Goal: Task Accomplishment & Management: Use online tool/utility

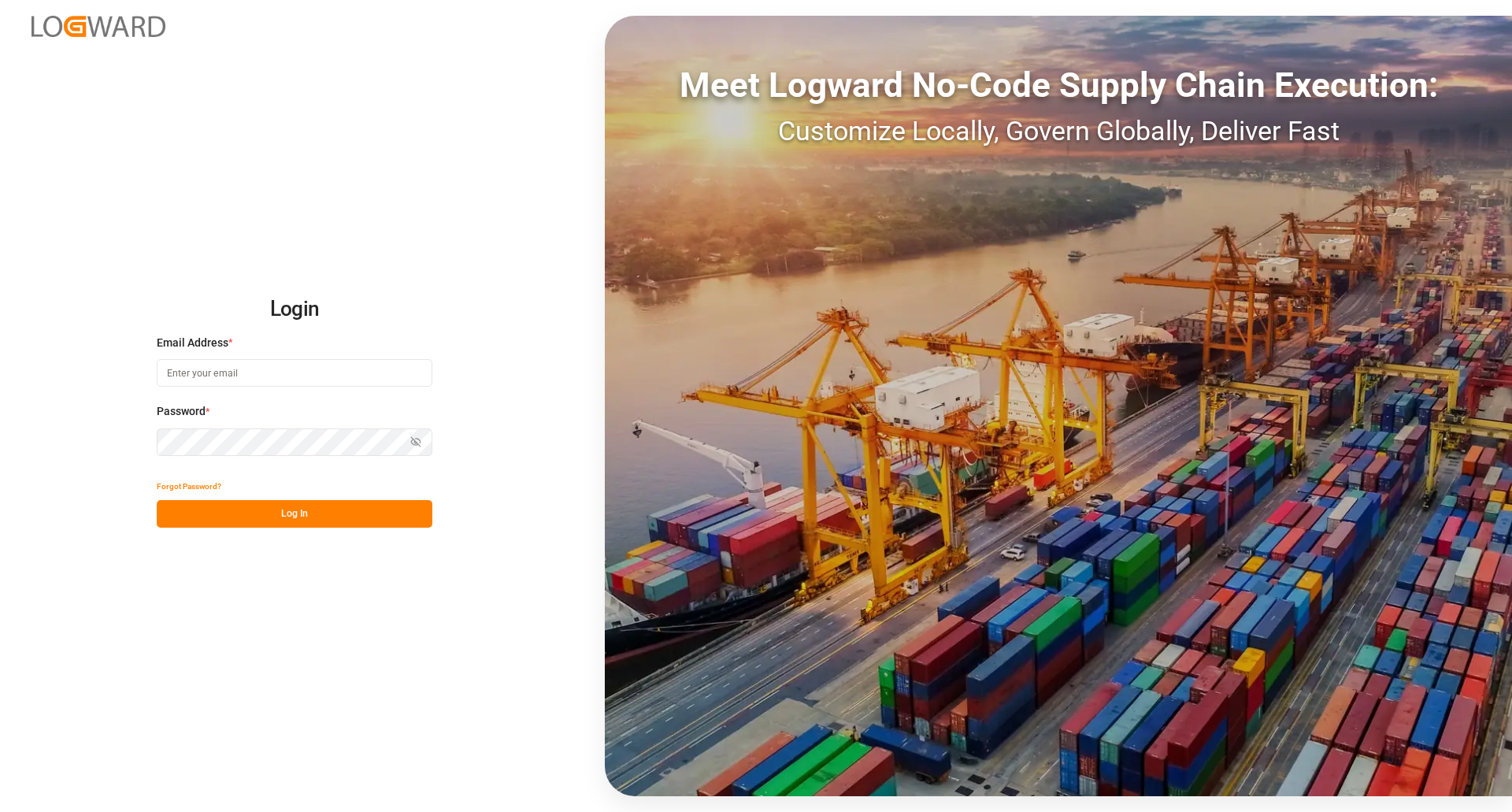
click at [323, 503] on button "Log In" at bounding box center [294, 513] width 276 height 27
click at [233, 364] on input at bounding box center [294, 372] width 276 height 27
type input "[PERSON_NAME][EMAIL_ADDRESS][PERSON_NAME][DOMAIN_NAME]"
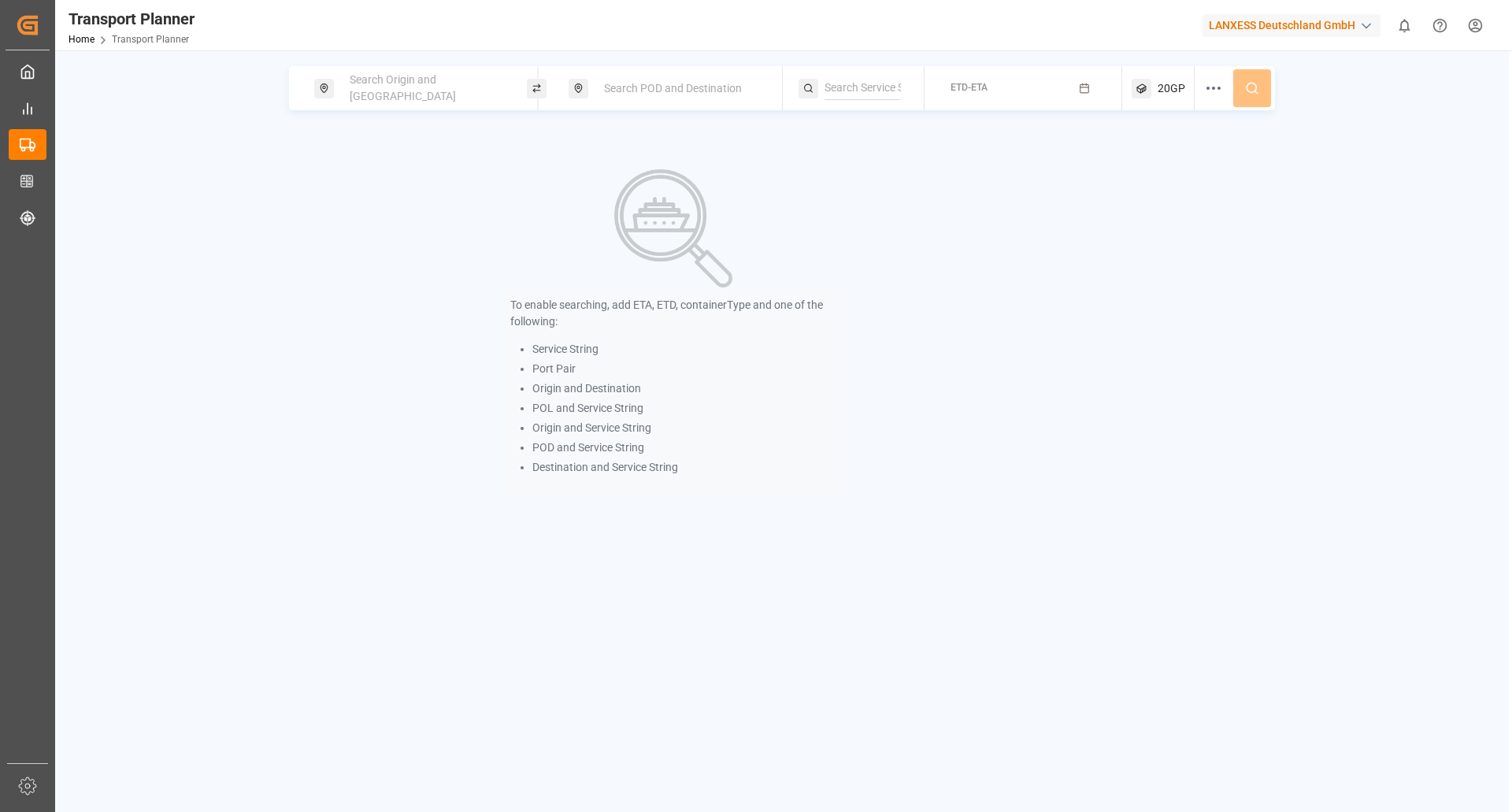
click at [361, 92] on span "Search Origin and [GEOGRAPHIC_DATA]" at bounding box center [403, 88] width 106 height 29
click at [386, 204] on input at bounding box center [411, 214] width 159 height 24
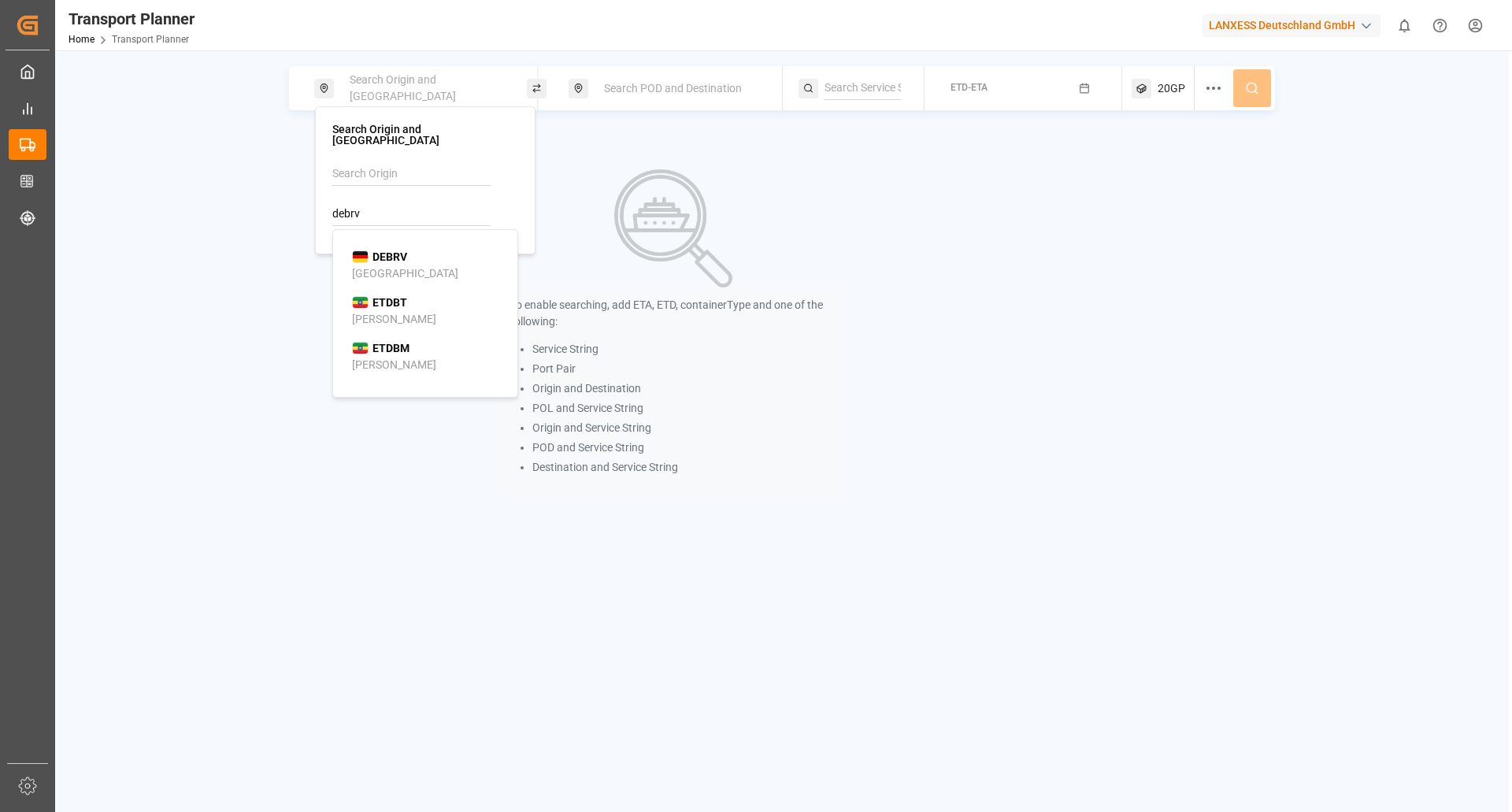
click at [419, 249] on div "DEBRV [GEOGRAPHIC_DATA]" at bounding box center [428, 265] width 152 height 33
type input "DEBRV"
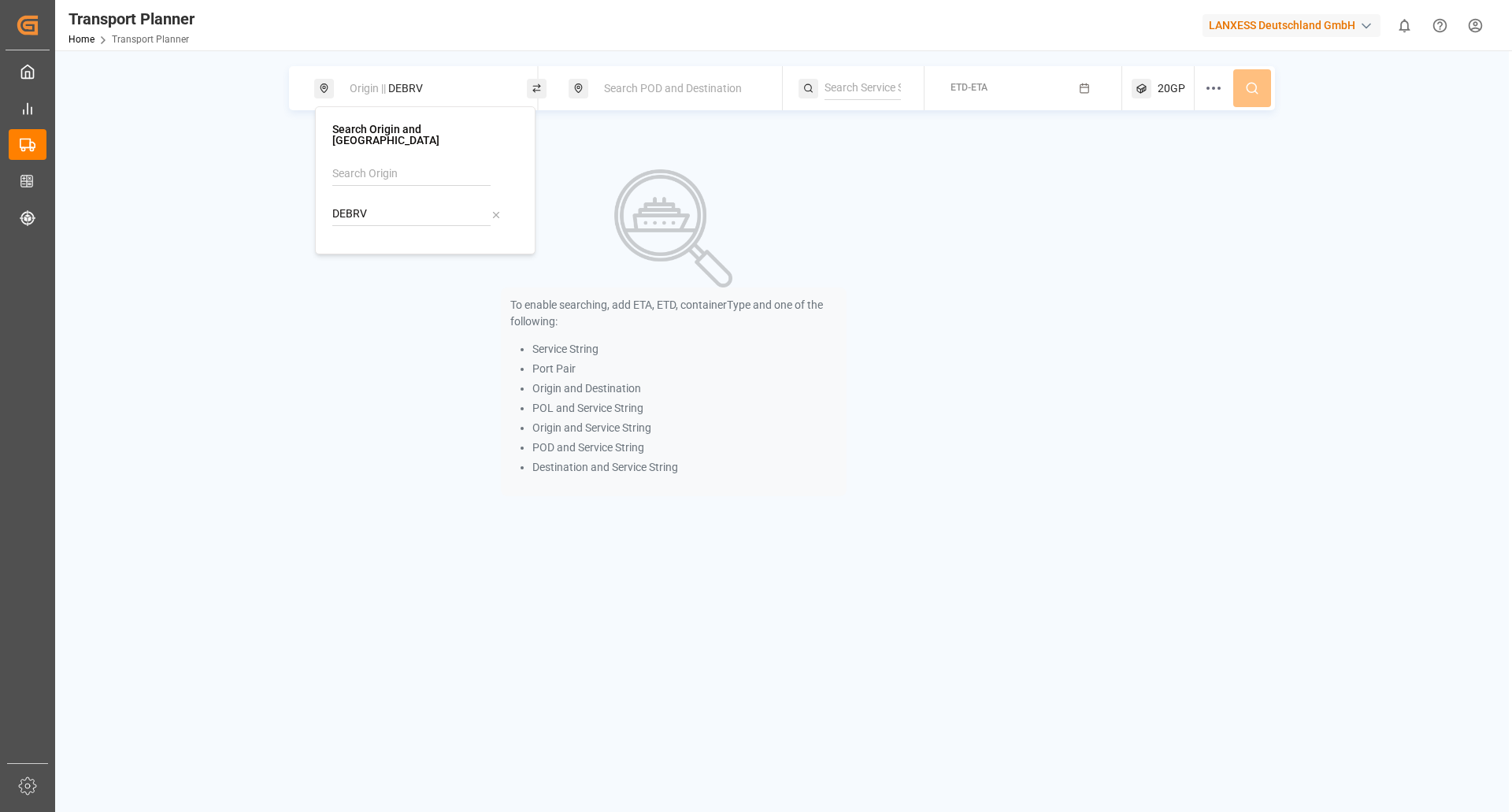
click at [641, 100] on div "Search POD and Destination" at bounding box center [680, 89] width 170 height 29
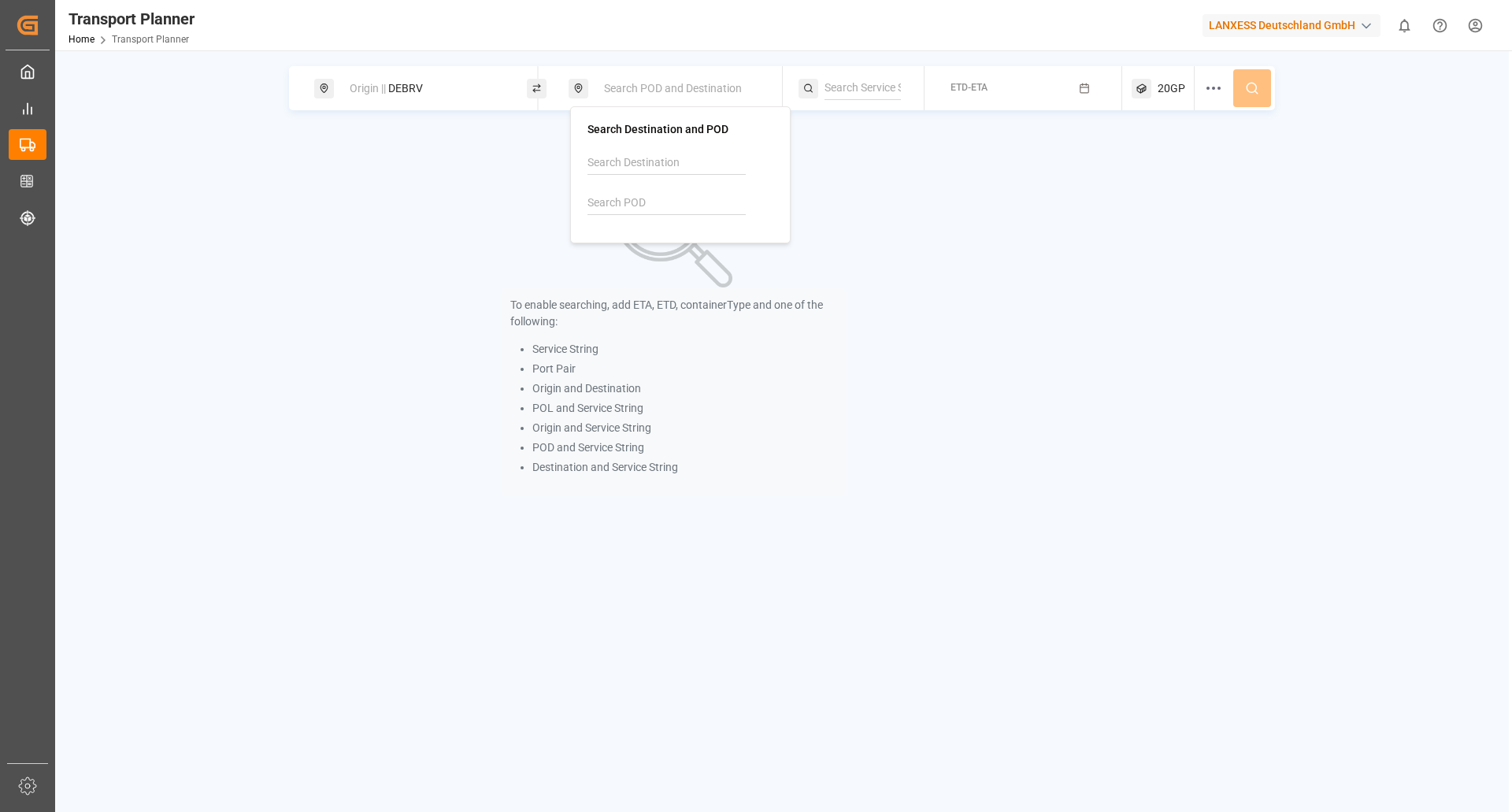
click at [646, 199] on input at bounding box center [666, 203] width 159 height 24
click at [650, 238] on span "USNYC" at bounding box center [645, 246] width 36 height 17
type input "USNYC"
click at [1032, 78] on button "ETD-ETA" at bounding box center [1024, 89] width 179 height 31
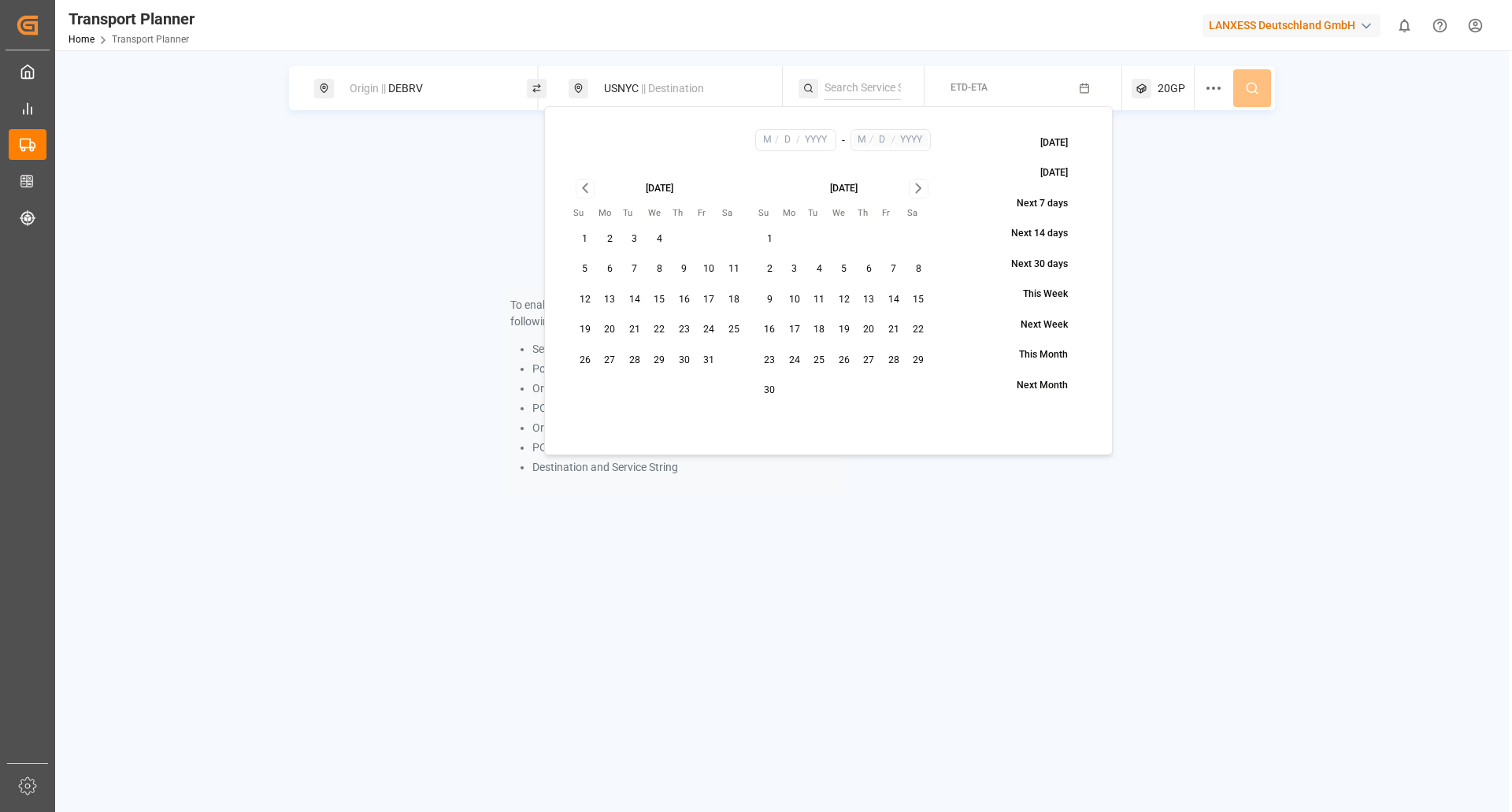
click at [666, 361] on button "29" at bounding box center [659, 361] width 25 height 25
type input "10"
type input "29"
type input "2025"
click at [914, 197] on icon "Go to next month" at bounding box center [918, 188] width 18 height 19
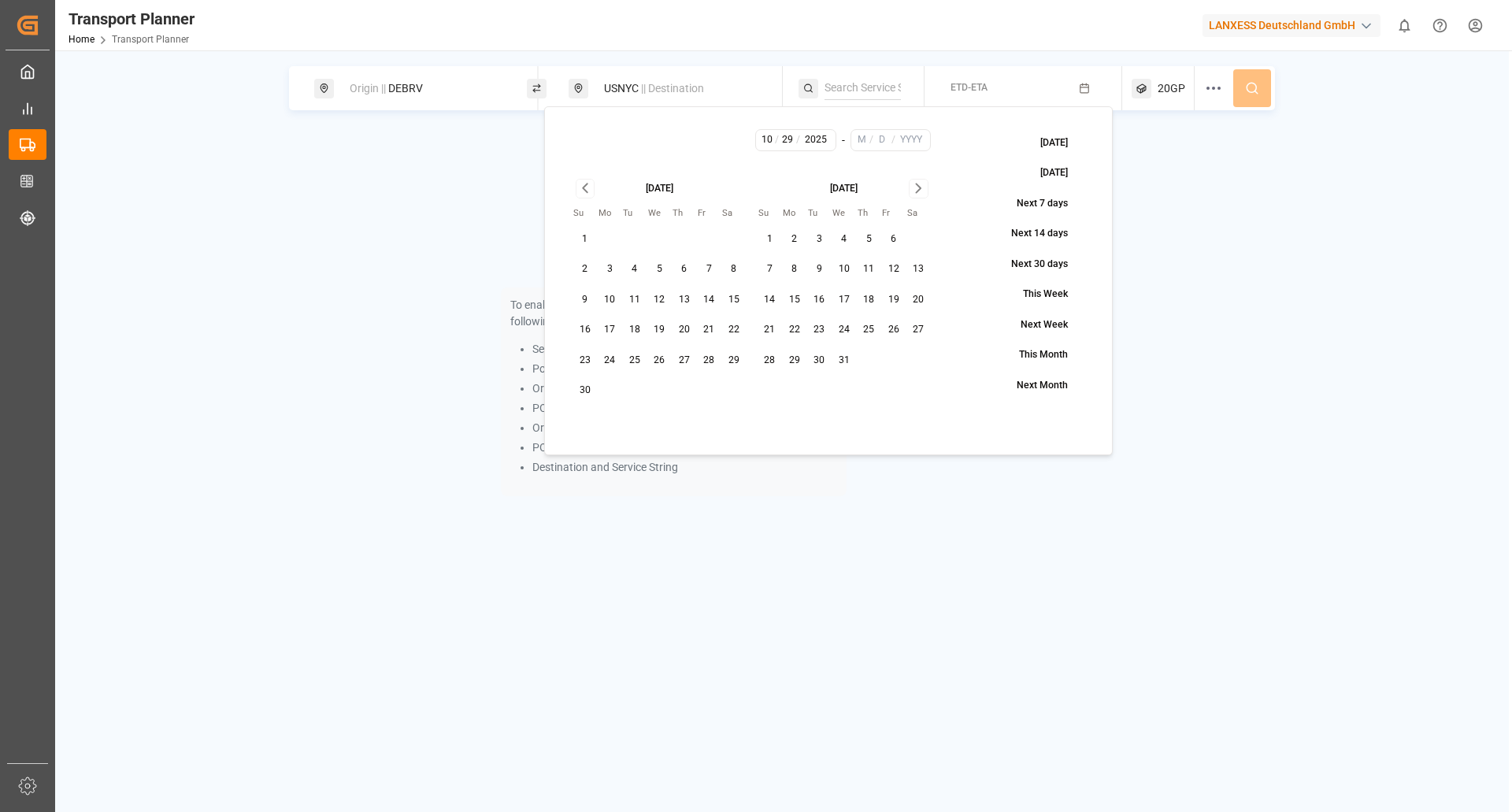
drag, startPoint x: 842, startPoint y: 357, endPoint x: 969, endPoint y: 266, distance: 156.2
click at [843, 357] on button "31" at bounding box center [844, 361] width 25 height 25
type input "12"
type input "31"
type input "2025"
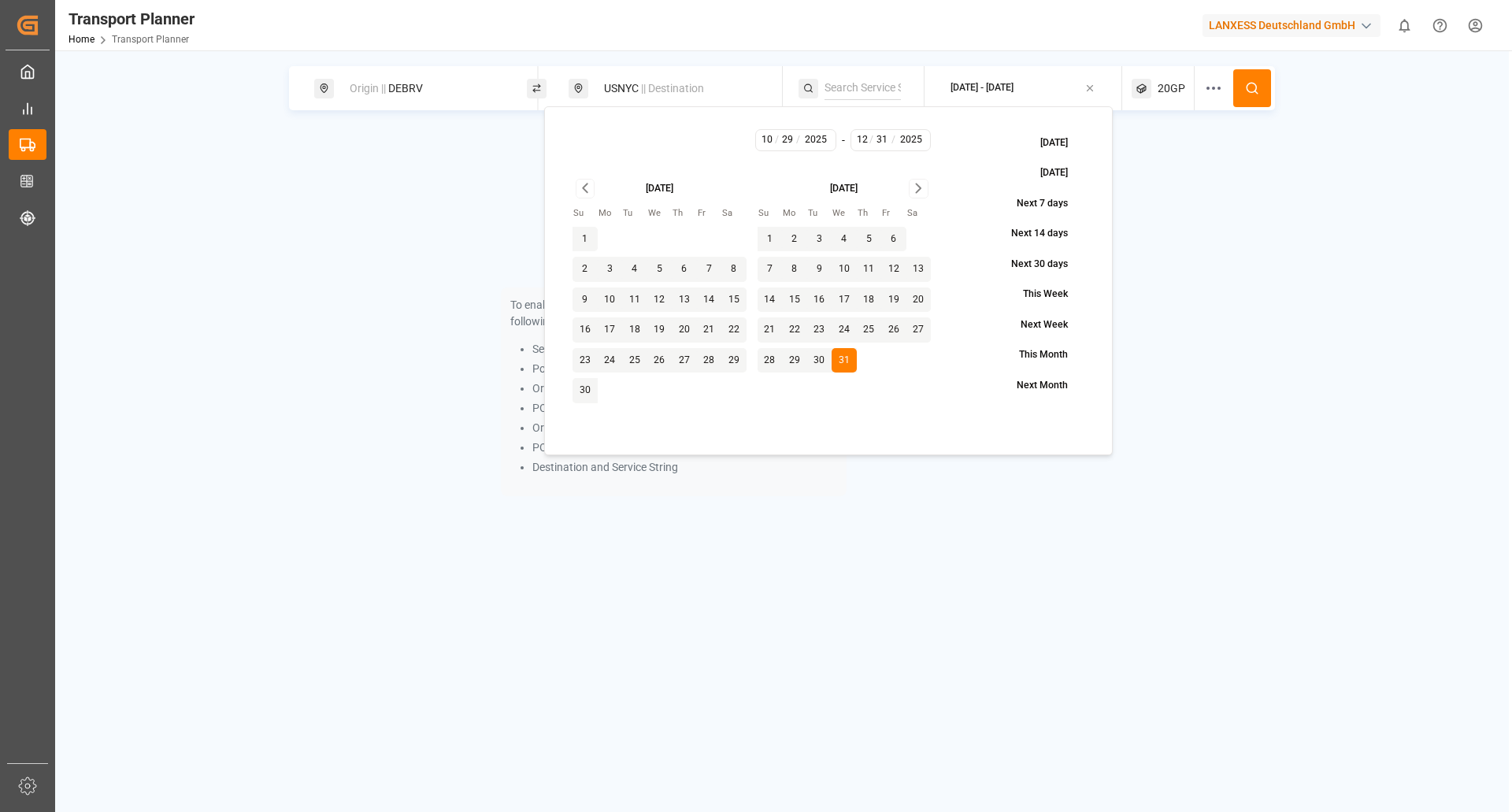
click at [1232, 92] on div at bounding box center [1219, 89] width 29 height 44
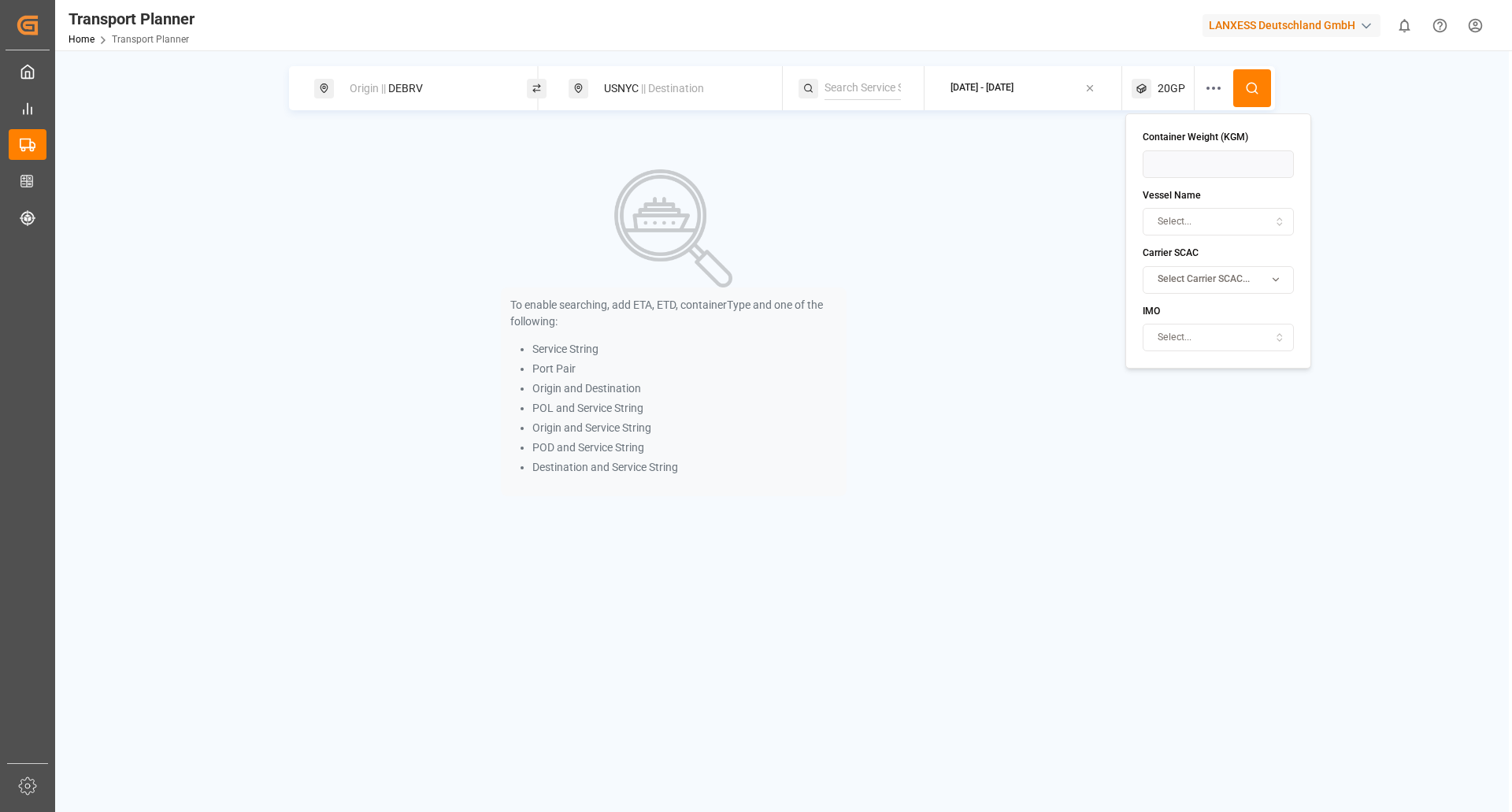
click at [1245, 95] on icon at bounding box center [1252, 89] width 14 height 14
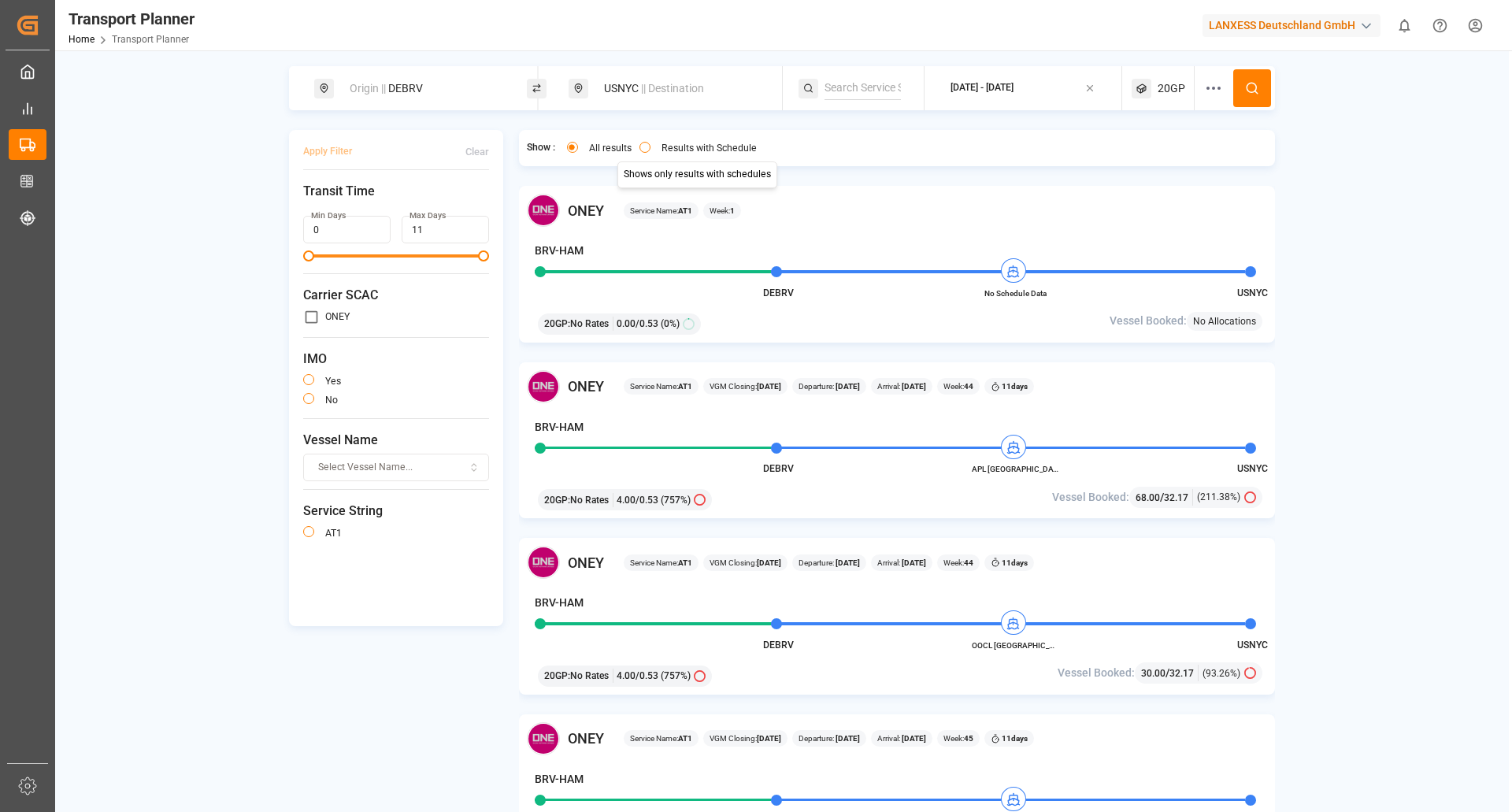
click at [679, 144] on label "Results with Schedule" at bounding box center [709, 148] width 96 height 10
click at [651, 142] on button "Results with Schedule" at bounding box center [644, 147] width 11 height 11
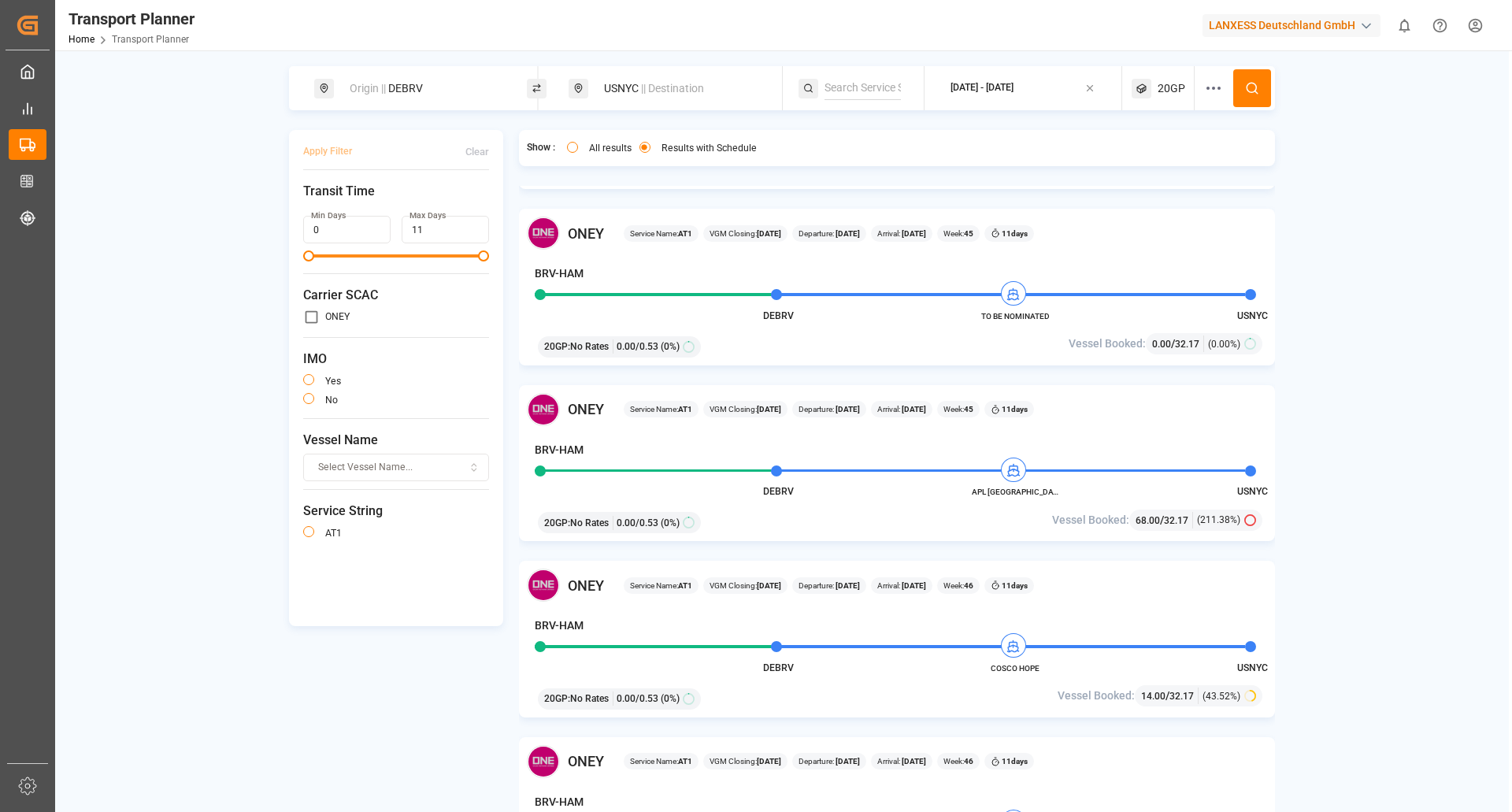
scroll to position [709, 0]
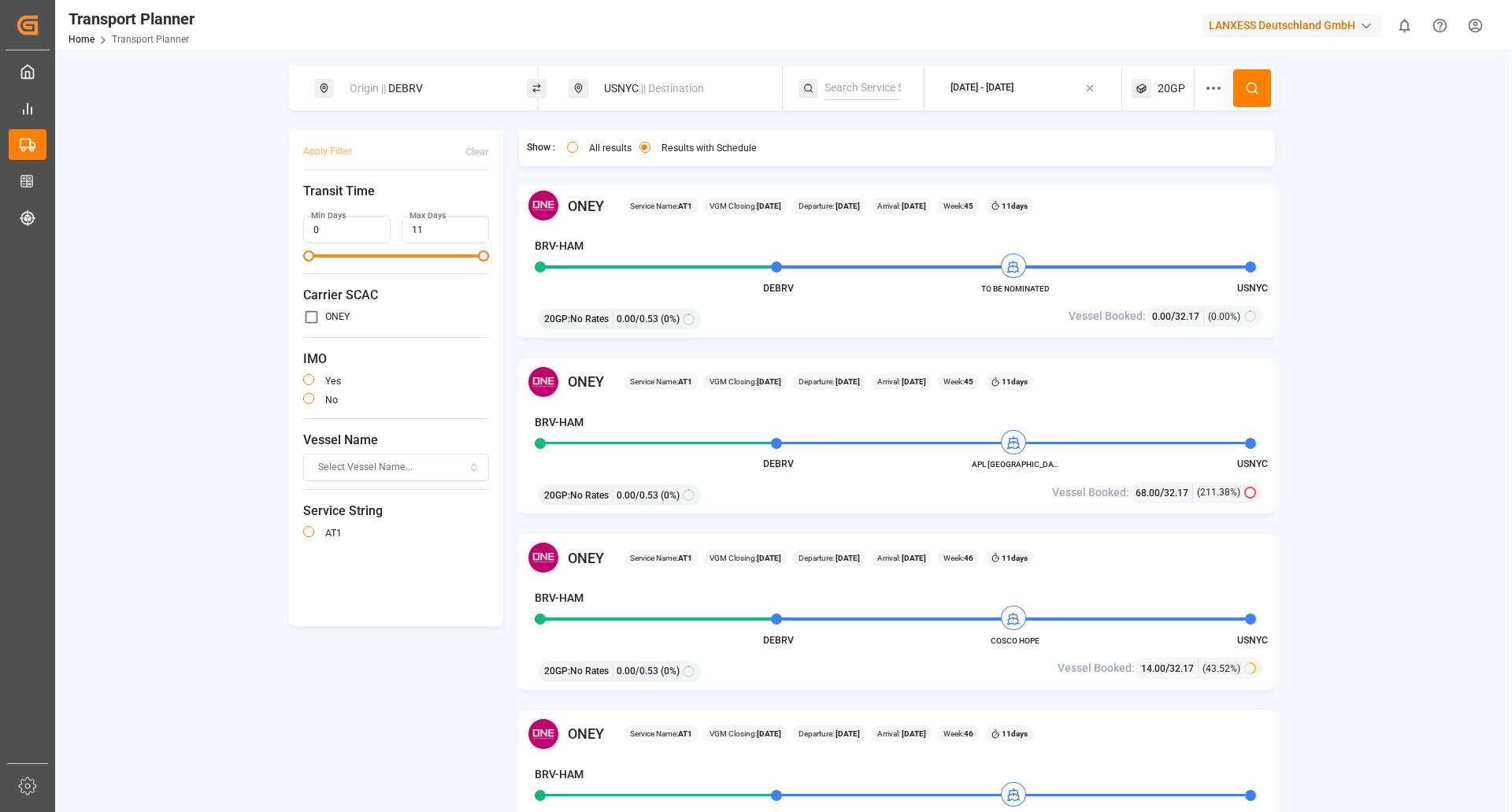
click at [1014, 85] on div "[DATE] - [DATE]" at bounding box center [981, 89] width 63 height 14
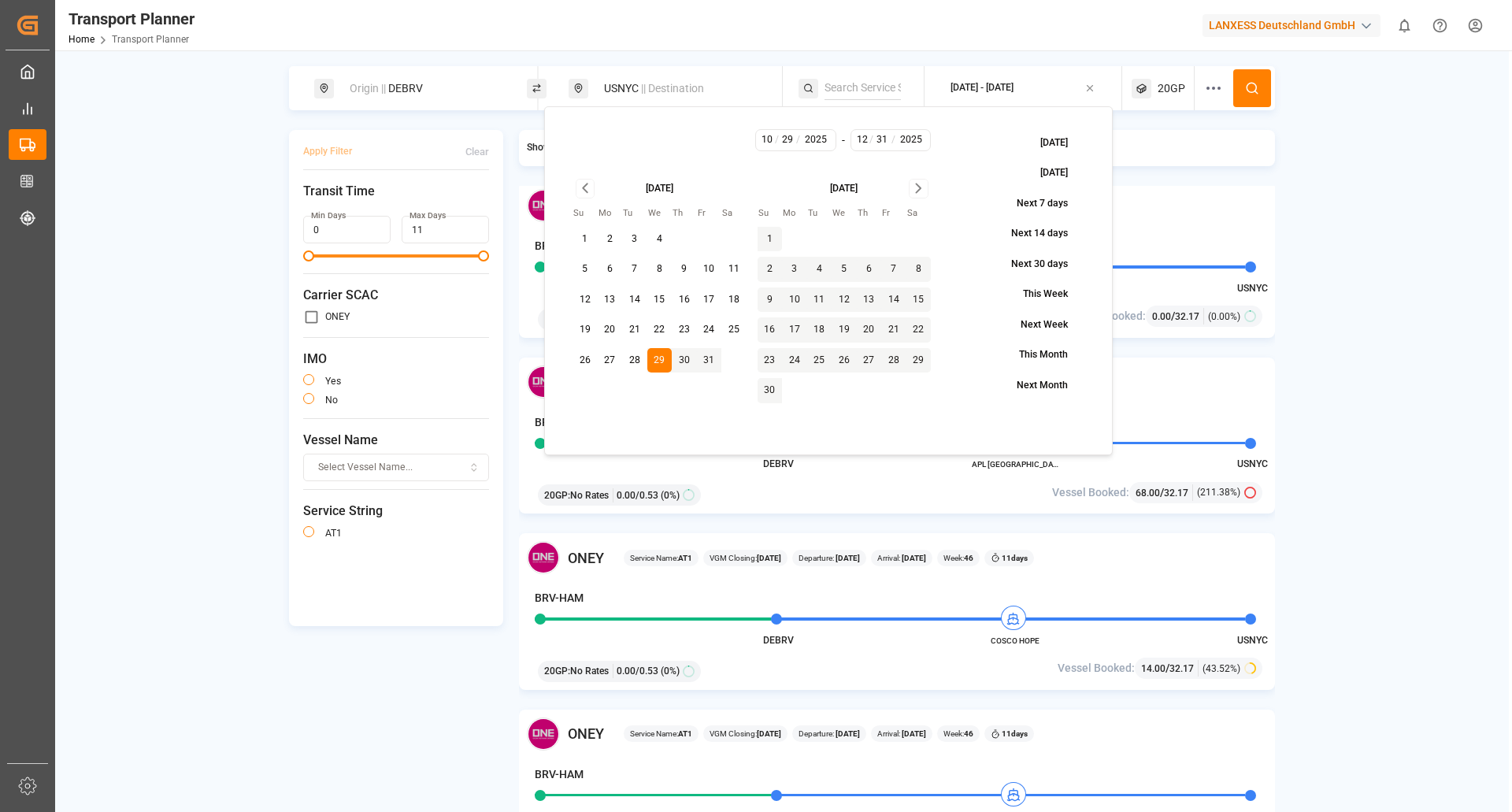
click at [632, 265] on button "7" at bounding box center [635, 269] width 25 height 25
type input "7"
click at [1263, 77] on button at bounding box center [1251, 88] width 38 height 38
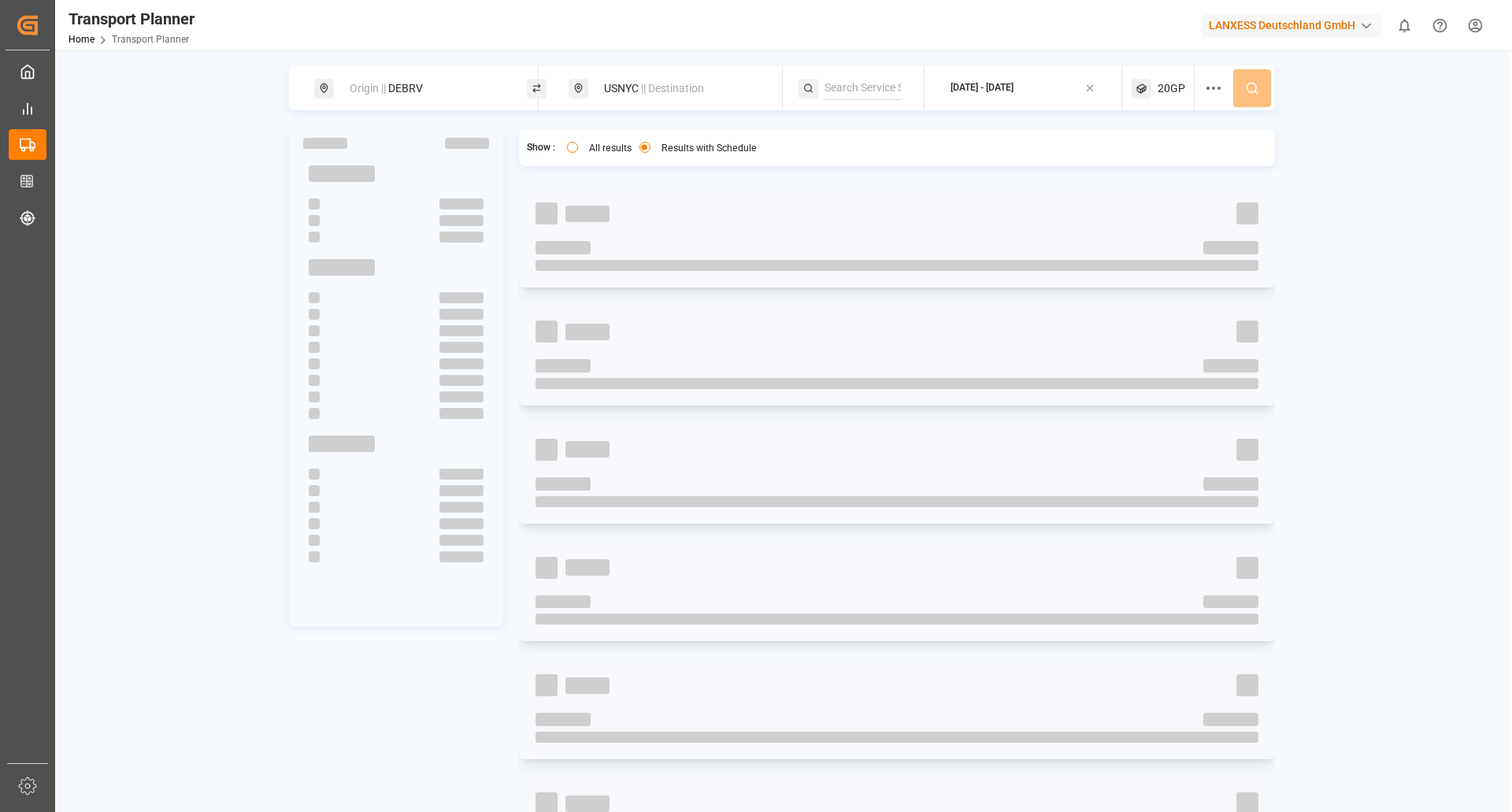
click at [1014, 87] on div "[DATE] - [DATE]" at bounding box center [981, 89] width 63 height 14
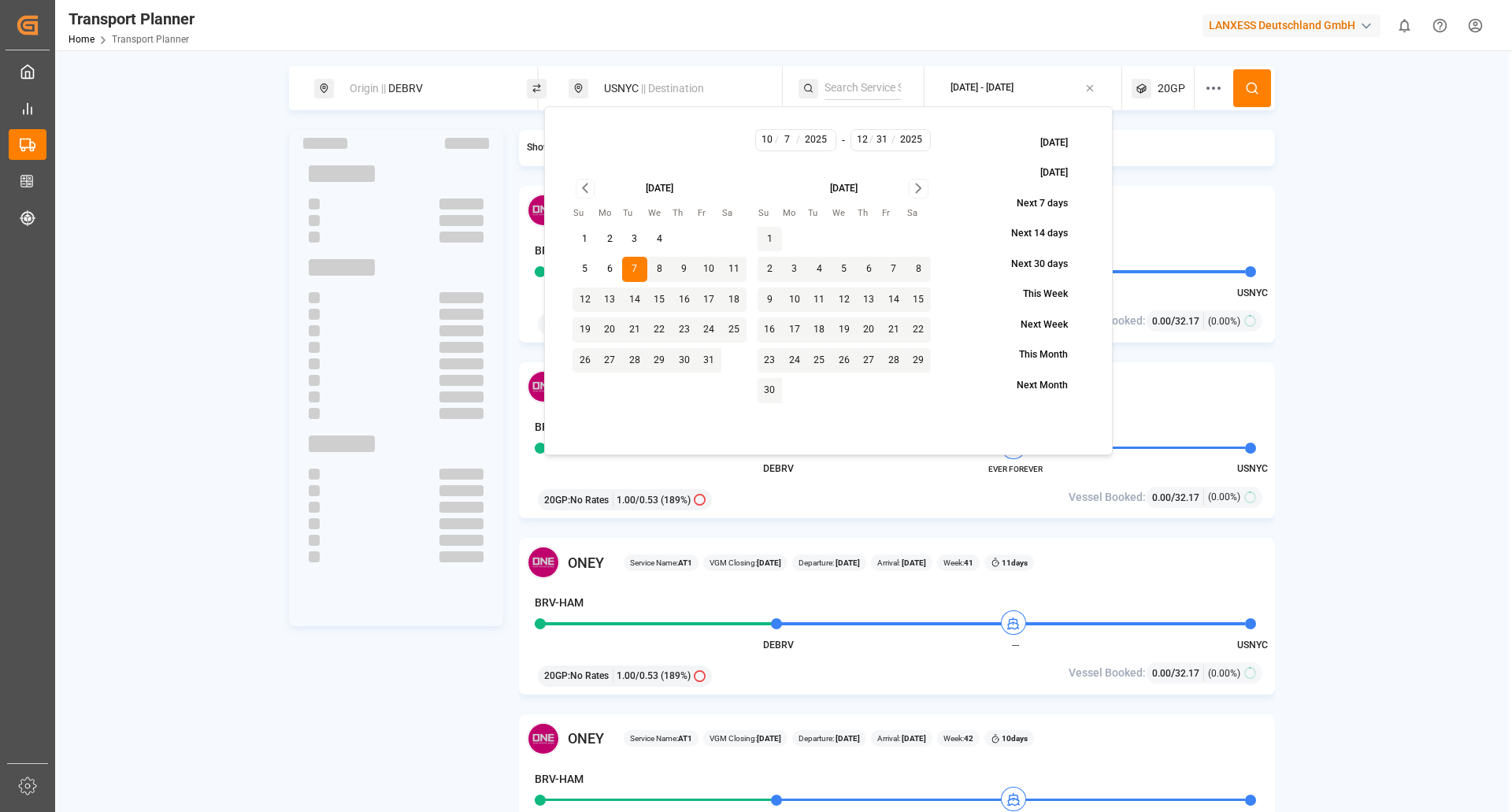
click at [635, 301] on button "14" at bounding box center [635, 300] width 25 height 25
type input "10"
type input "14"
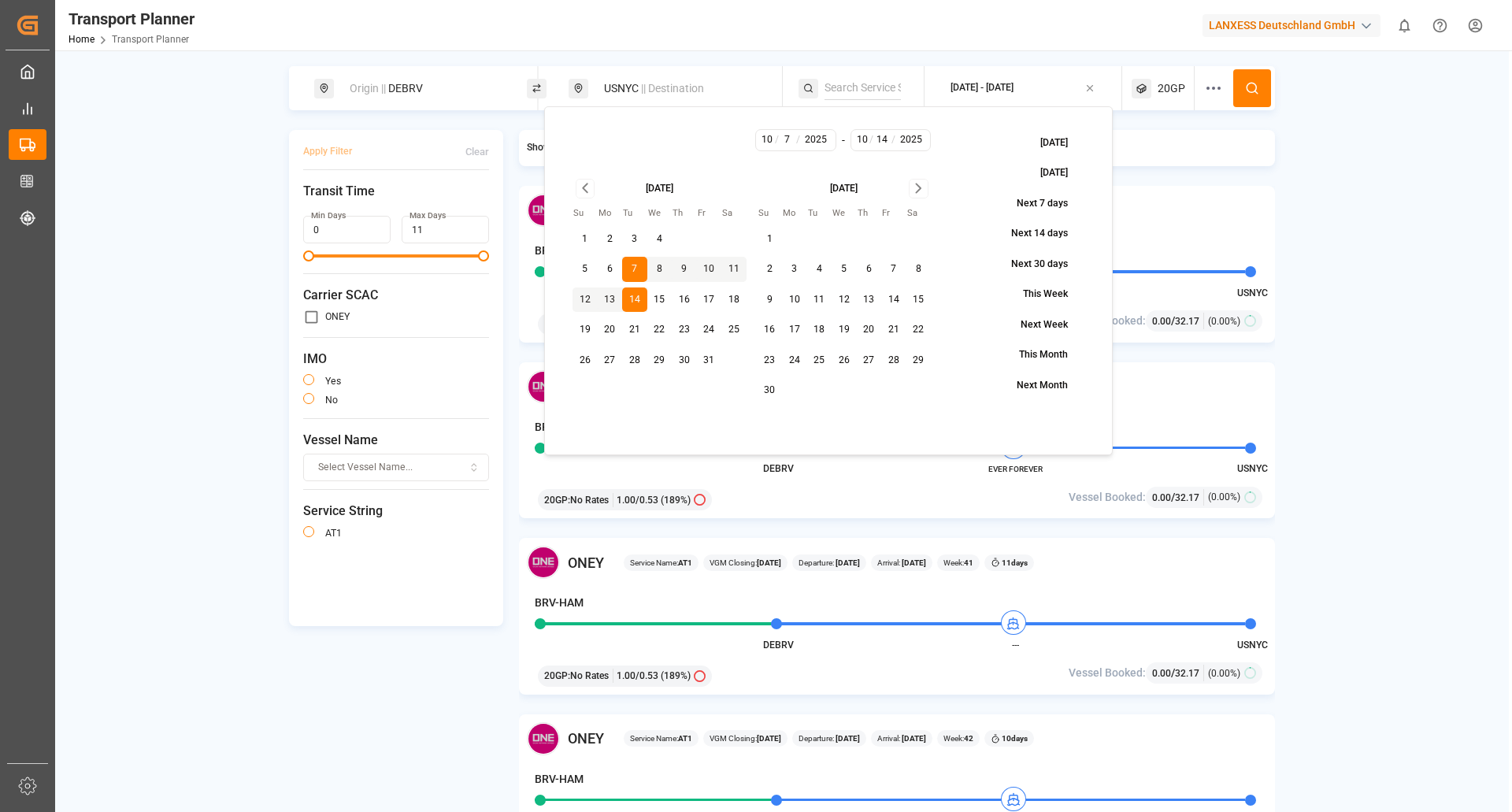
click at [635, 301] on button "14" at bounding box center [635, 300] width 25 height 25
type input "14"
click at [924, 183] on icon "Go to next month" at bounding box center [918, 188] width 18 height 19
click at [839, 355] on button "31" at bounding box center [844, 361] width 25 height 25
type input "12"
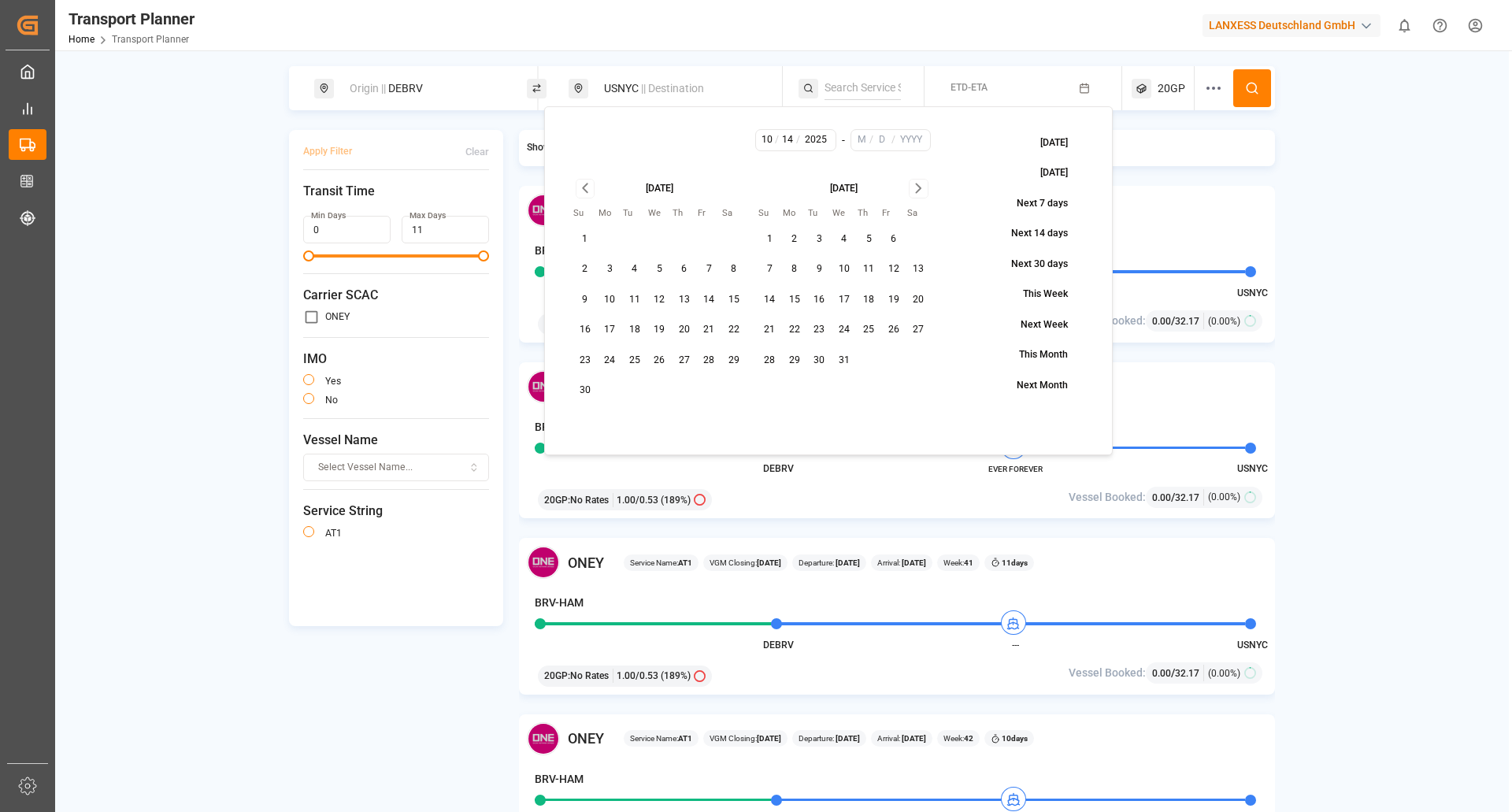
type input "31"
type input "2025"
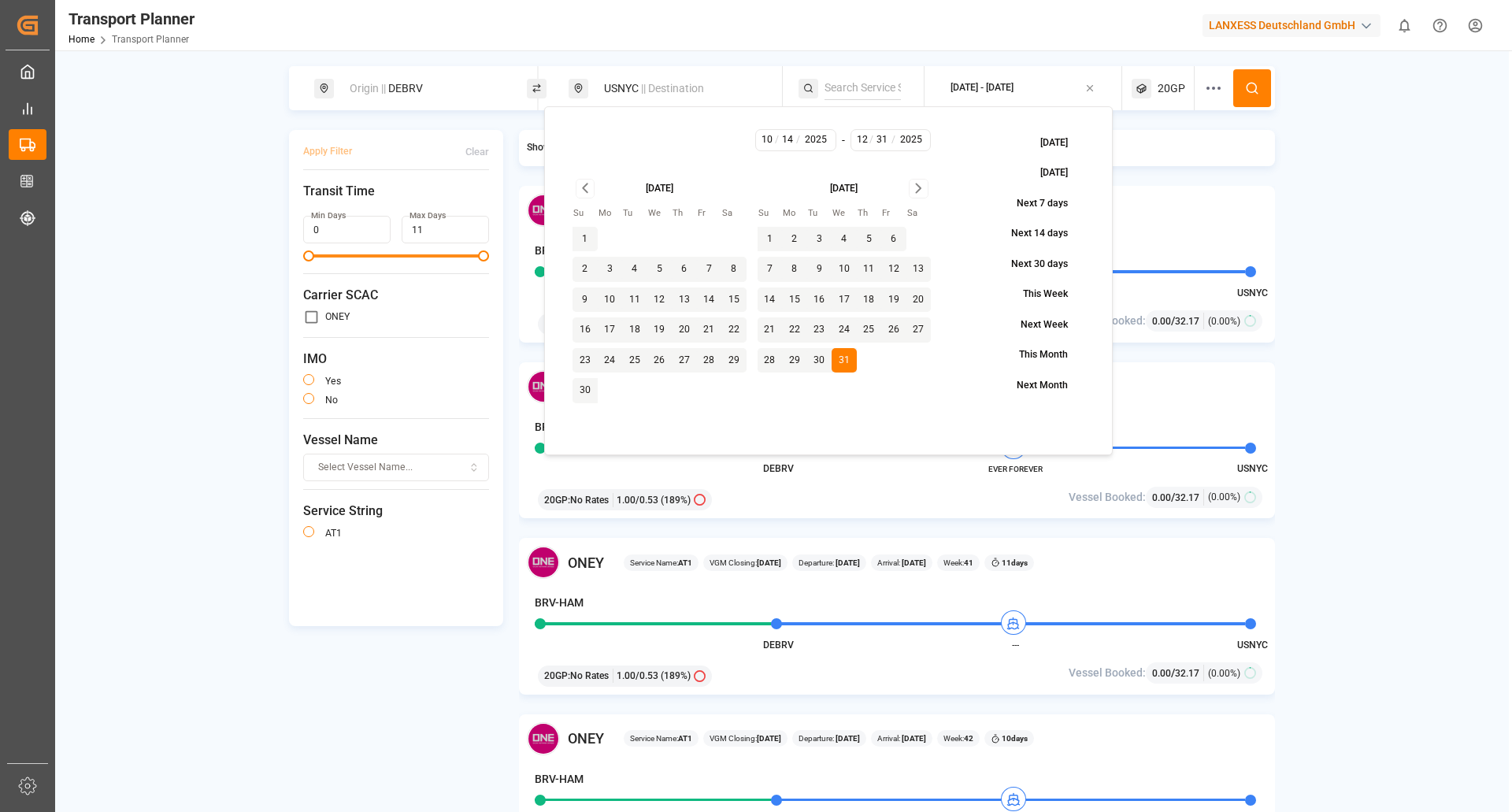
click at [1254, 82] on icon at bounding box center [1252, 89] width 14 height 14
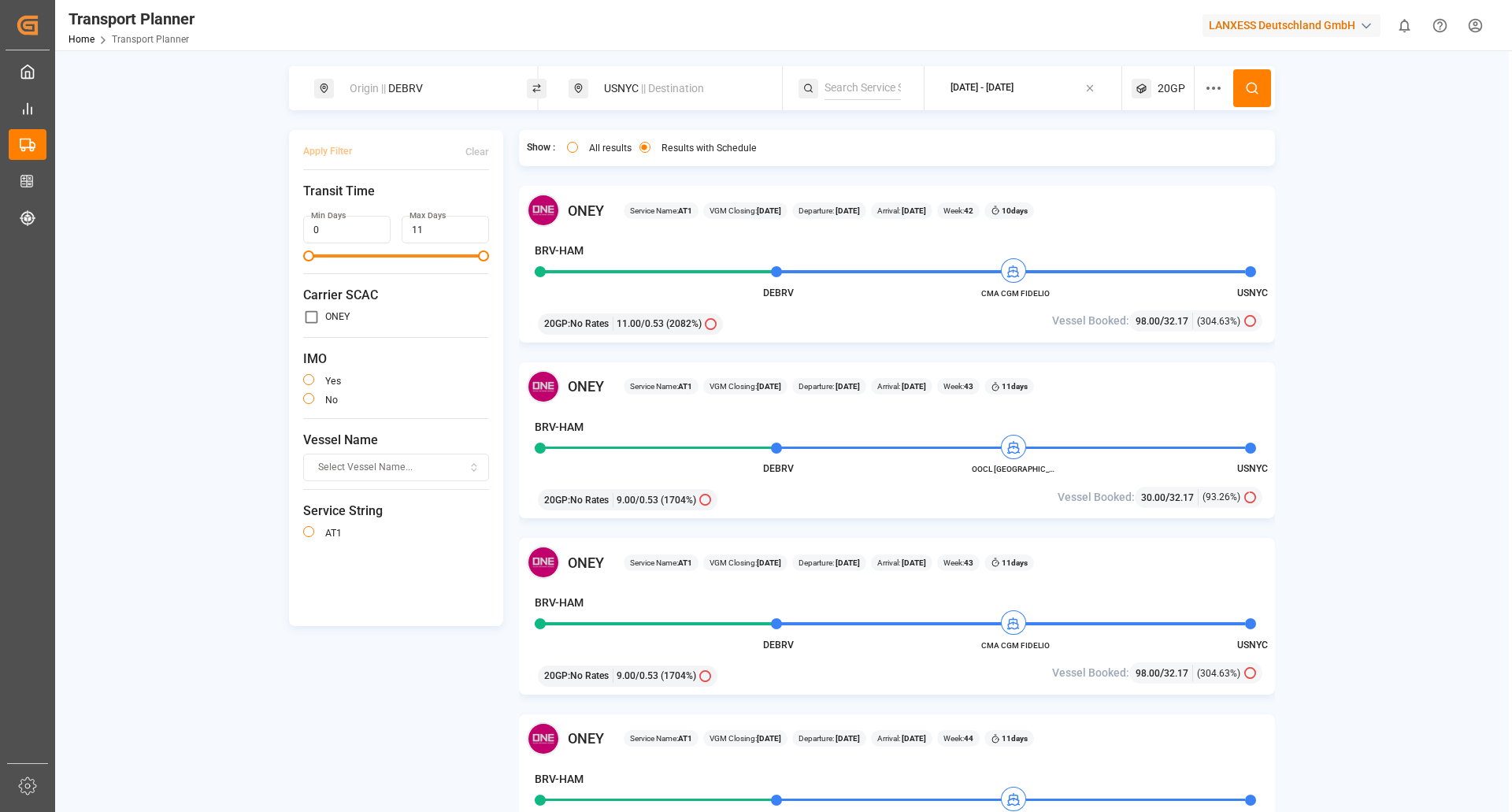
click at [986, 90] on div "[DATE] - [DATE]" at bounding box center [981, 89] width 63 height 14
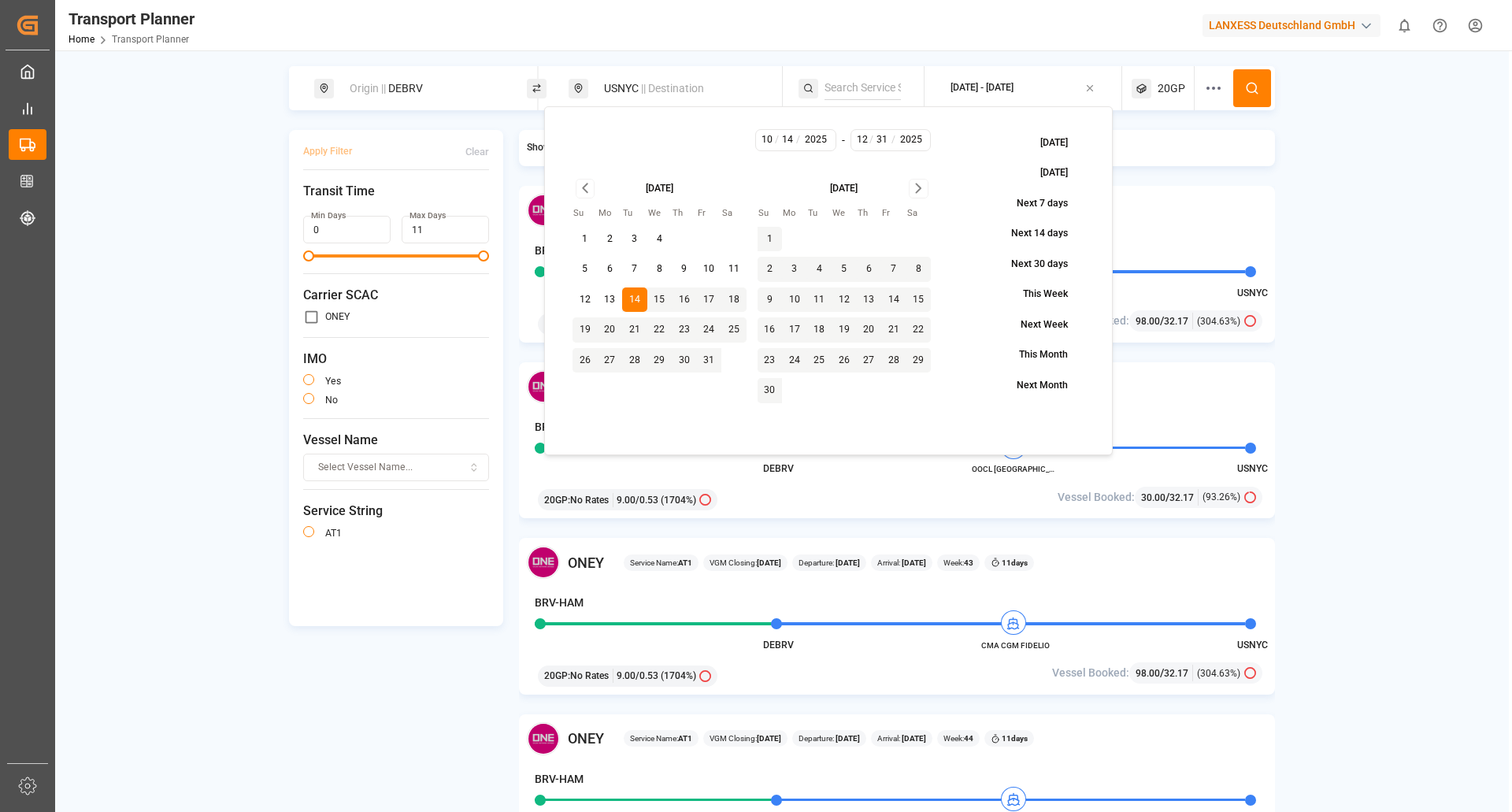
click at [588, 300] on button "12" at bounding box center [585, 300] width 25 height 25
type input "12"
click at [1243, 90] on button at bounding box center [1251, 88] width 38 height 38
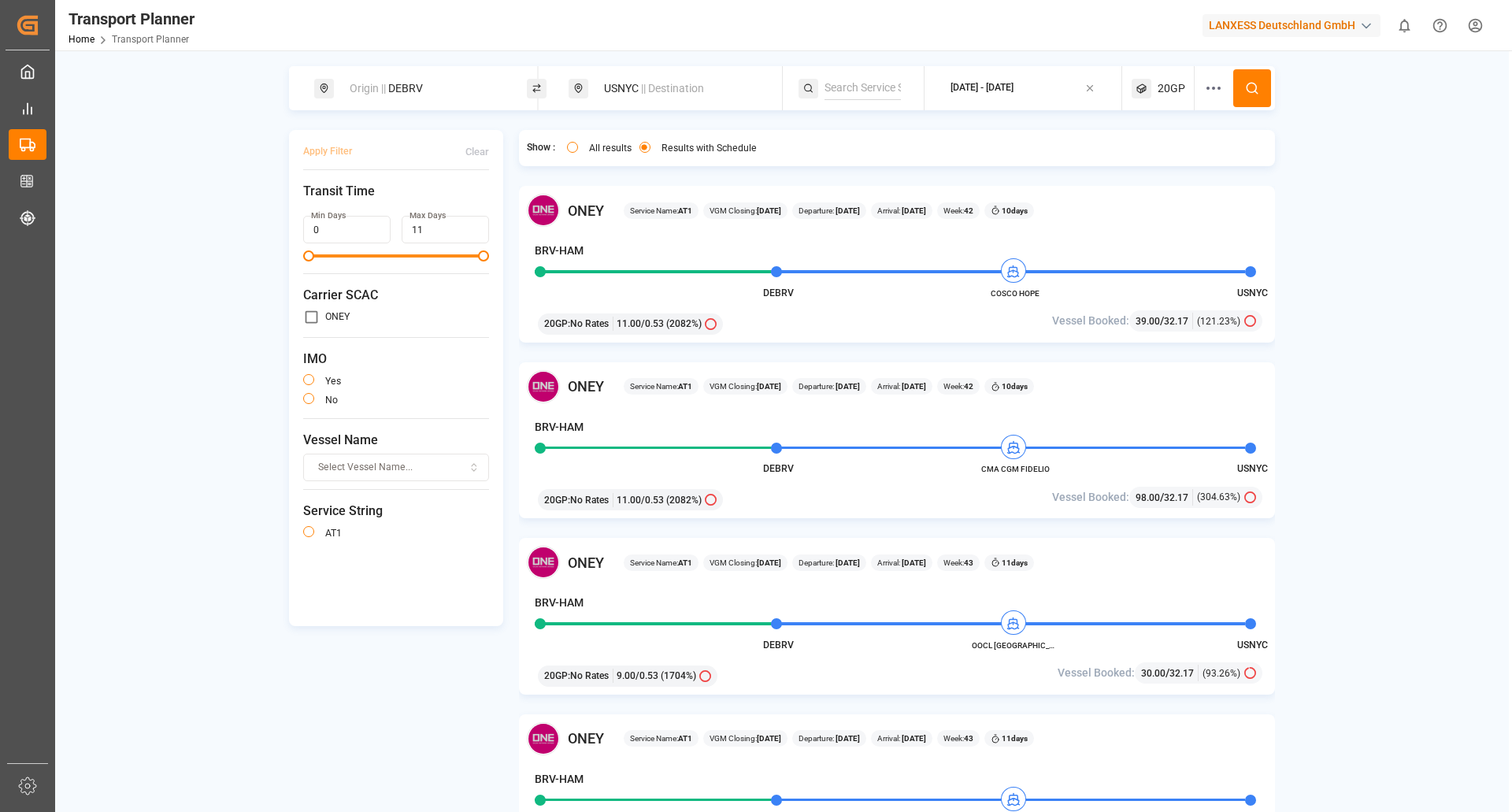
scroll to position [79, 0]
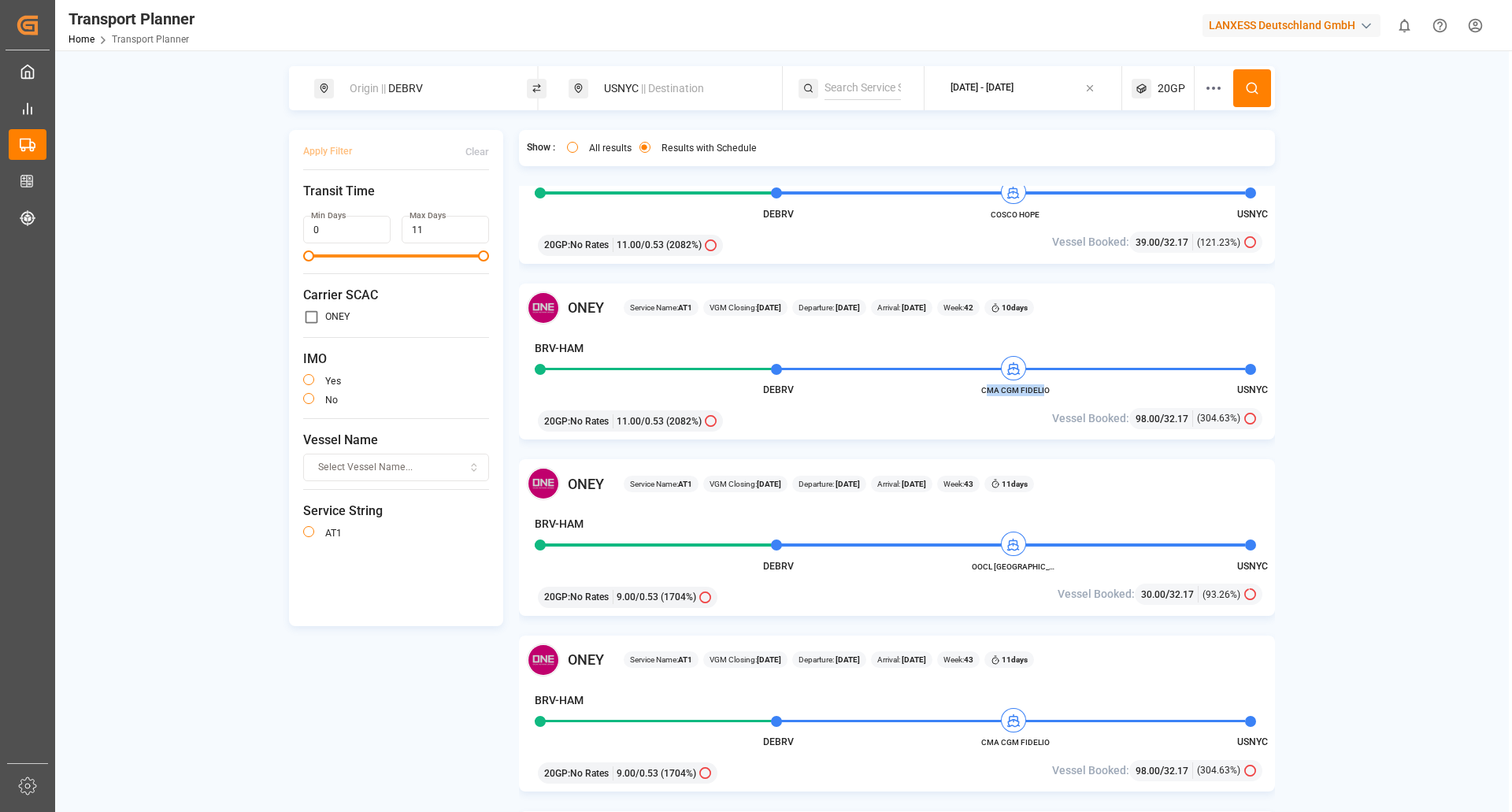
drag, startPoint x: 986, startPoint y: 389, endPoint x: 1054, endPoint y: 389, distance: 68.0
click at [1049, 389] on span "CMA CGM FIDELIO" at bounding box center [1015, 390] width 87 height 12
click at [1056, 389] on span "CMA CGM FIDELIO" at bounding box center [1015, 390] width 87 height 12
drag, startPoint x: 1056, startPoint y: 390, endPoint x: 980, endPoint y: 390, distance: 76.0
click at [980, 390] on span "CMA CGM FIDELIO" at bounding box center [1015, 390] width 87 height 12
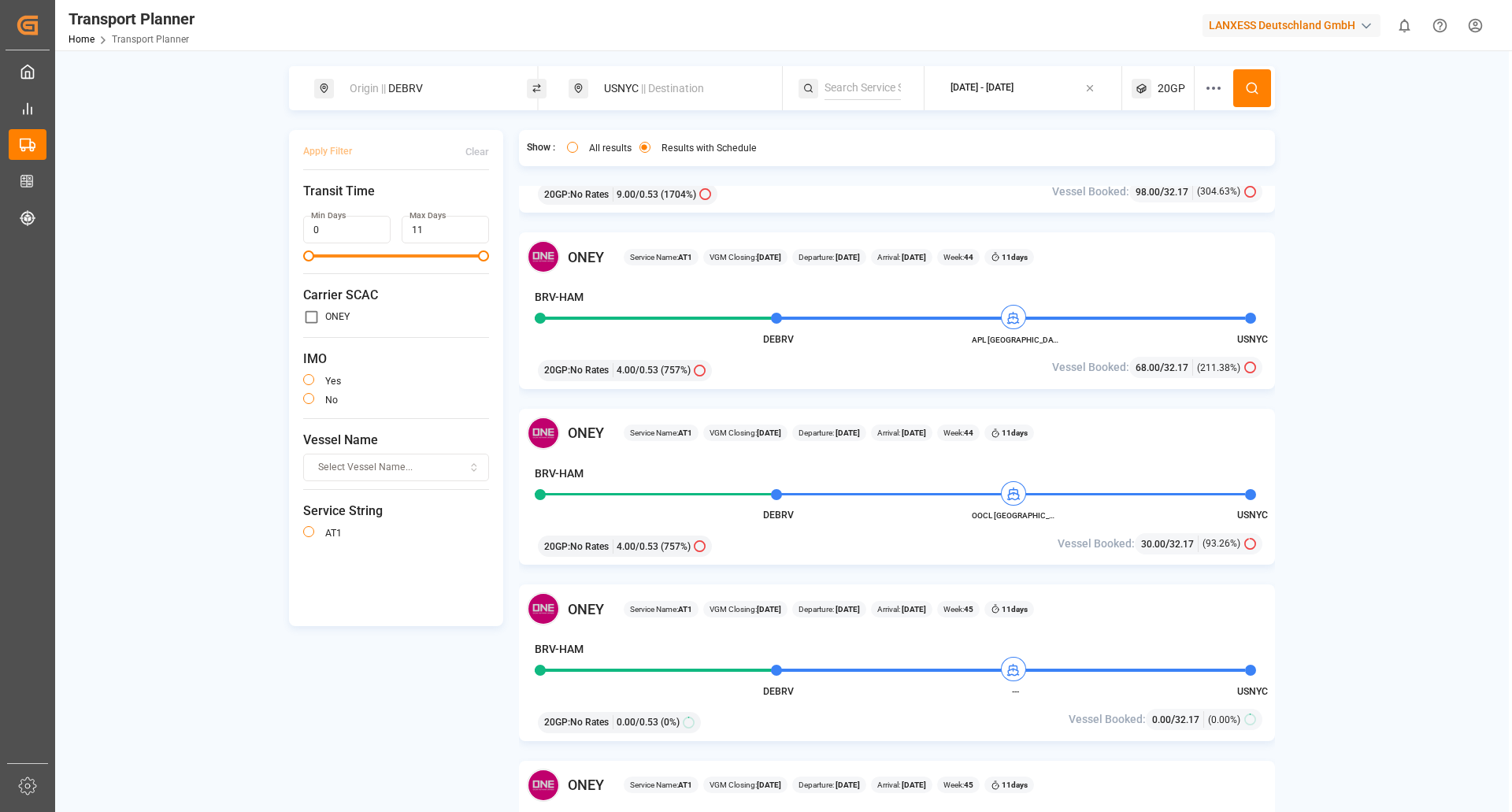
scroll to position [630, 0]
